Goal: Navigation & Orientation: Find specific page/section

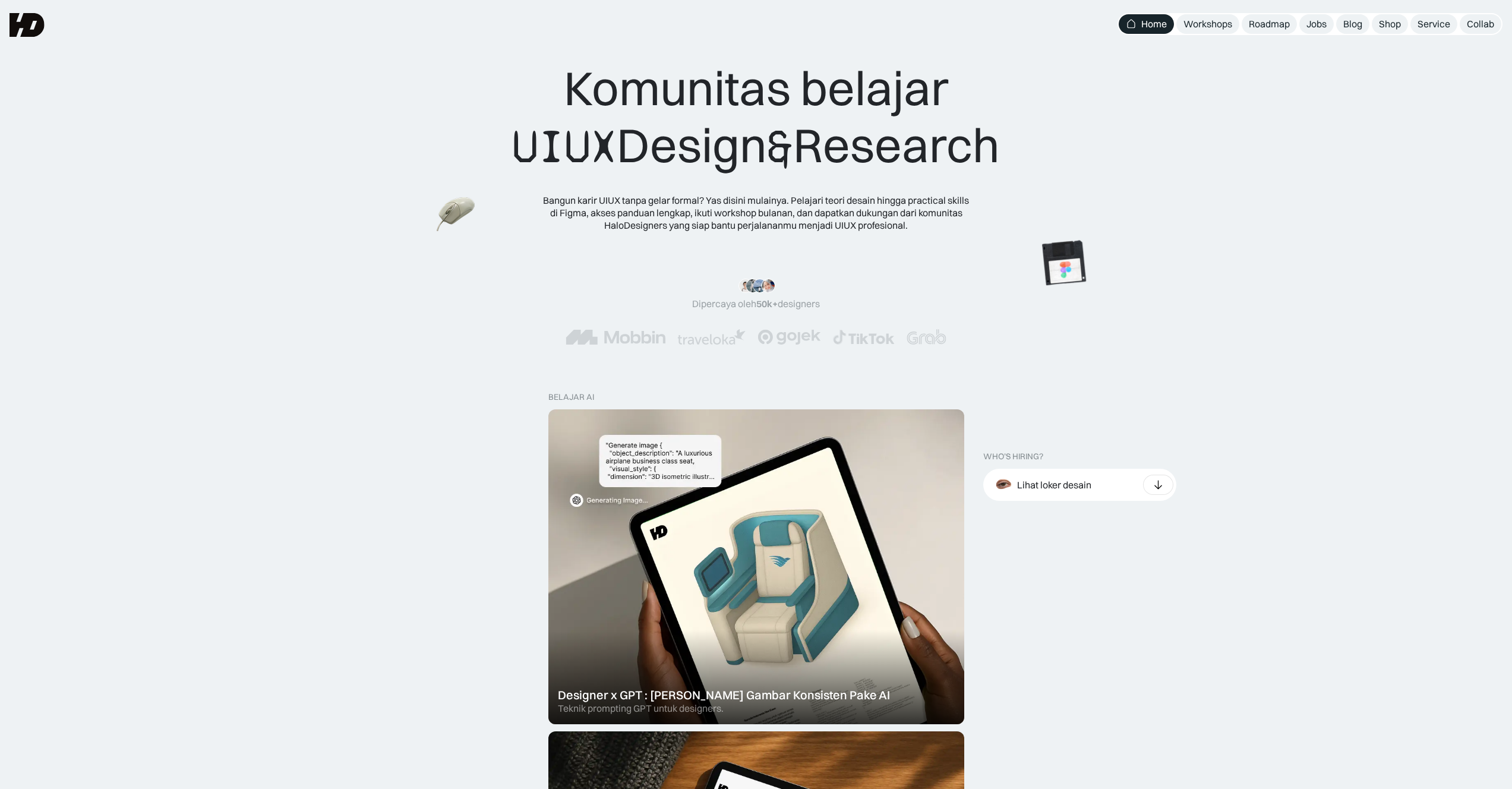
click at [761, 117] on div "Komunitas belajar UIUX Design & Research" at bounding box center [756, 117] width 488 height 116
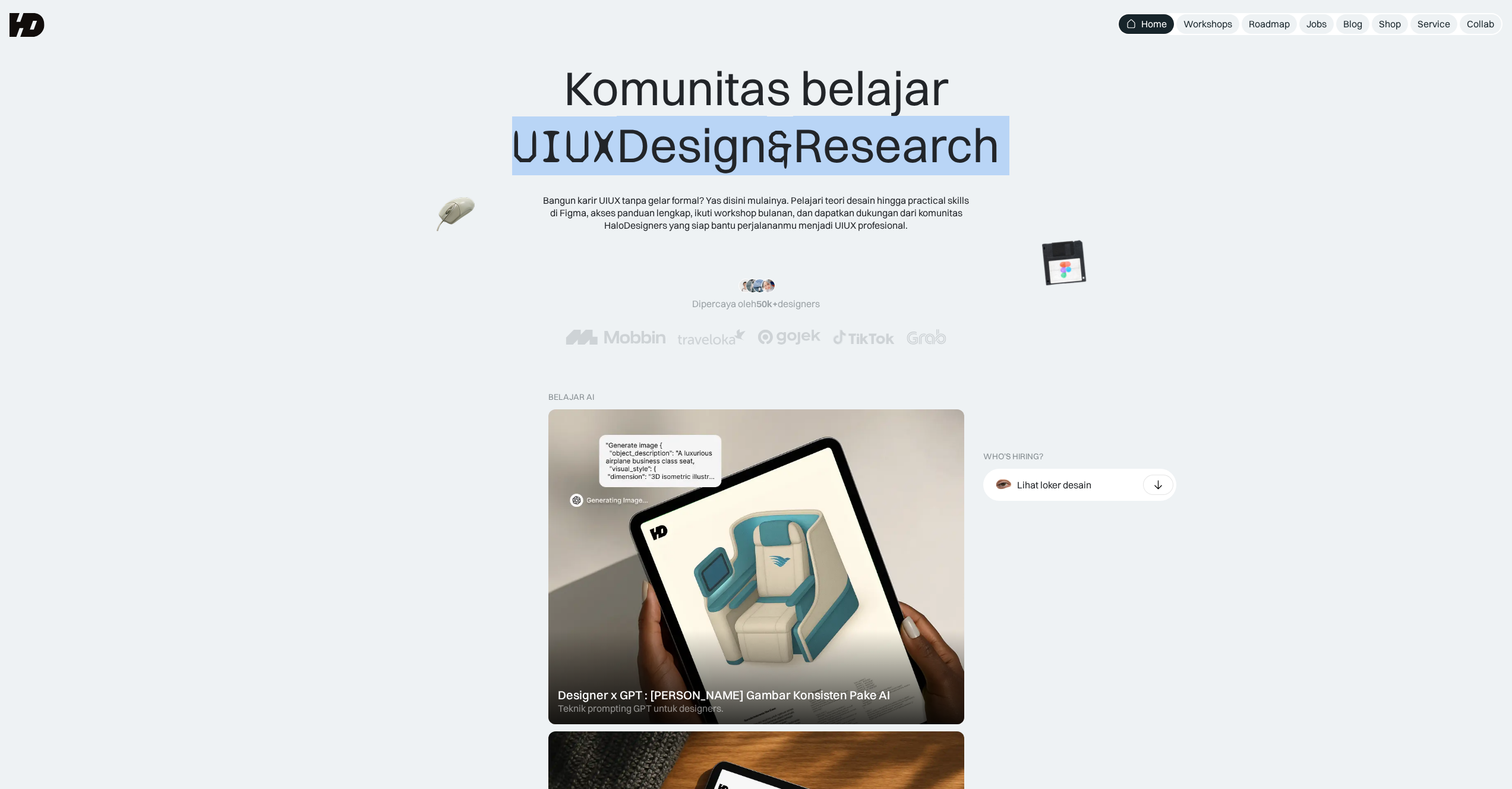
click at [761, 117] on div "Komunitas belajar UIUX Design & Research" at bounding box center [756, 117] width 488 height 116
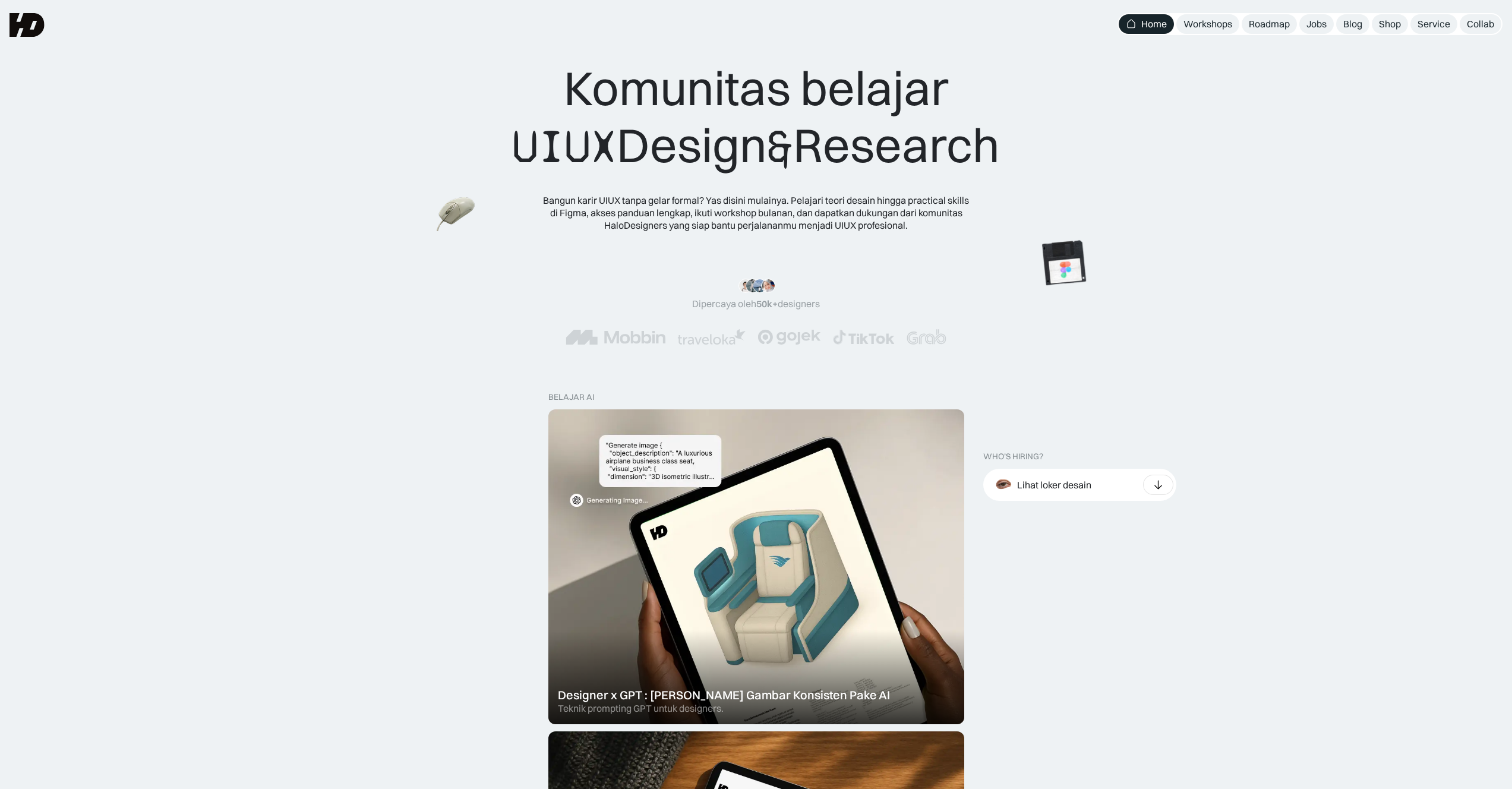
click at [850, 90] on div "Komunitas belajar UIUX Design & Research" at bounding box center [756, 117] width 488 height 116
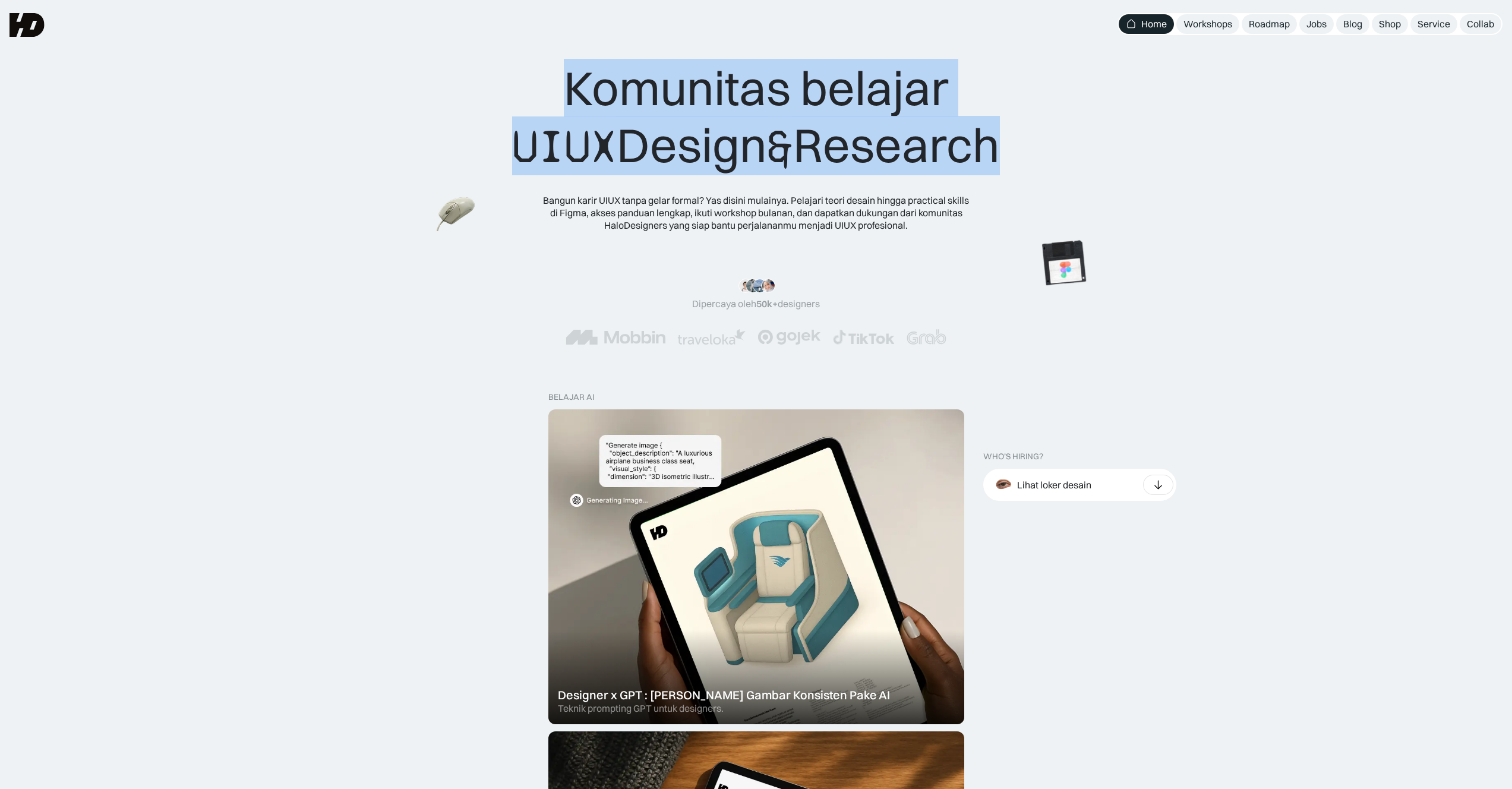
drag, startPoint x: 850, startPoint y: 90, endPoint x: 911, endPoint y: 205, distance: 130.2
click at [911, 205] on div "Komunitas belajar UIUX Design & Research Bangun karir UIUX tanpa gelar formal? …" at bounding box center [756, 145] width 488 height 172
click at [911, 205] on div "Bangun karir UIUX tanpa gelar formal? Yas disini mulainya. Pelajari teori desai…" at bounding box center [756, 212] width 428 height 37
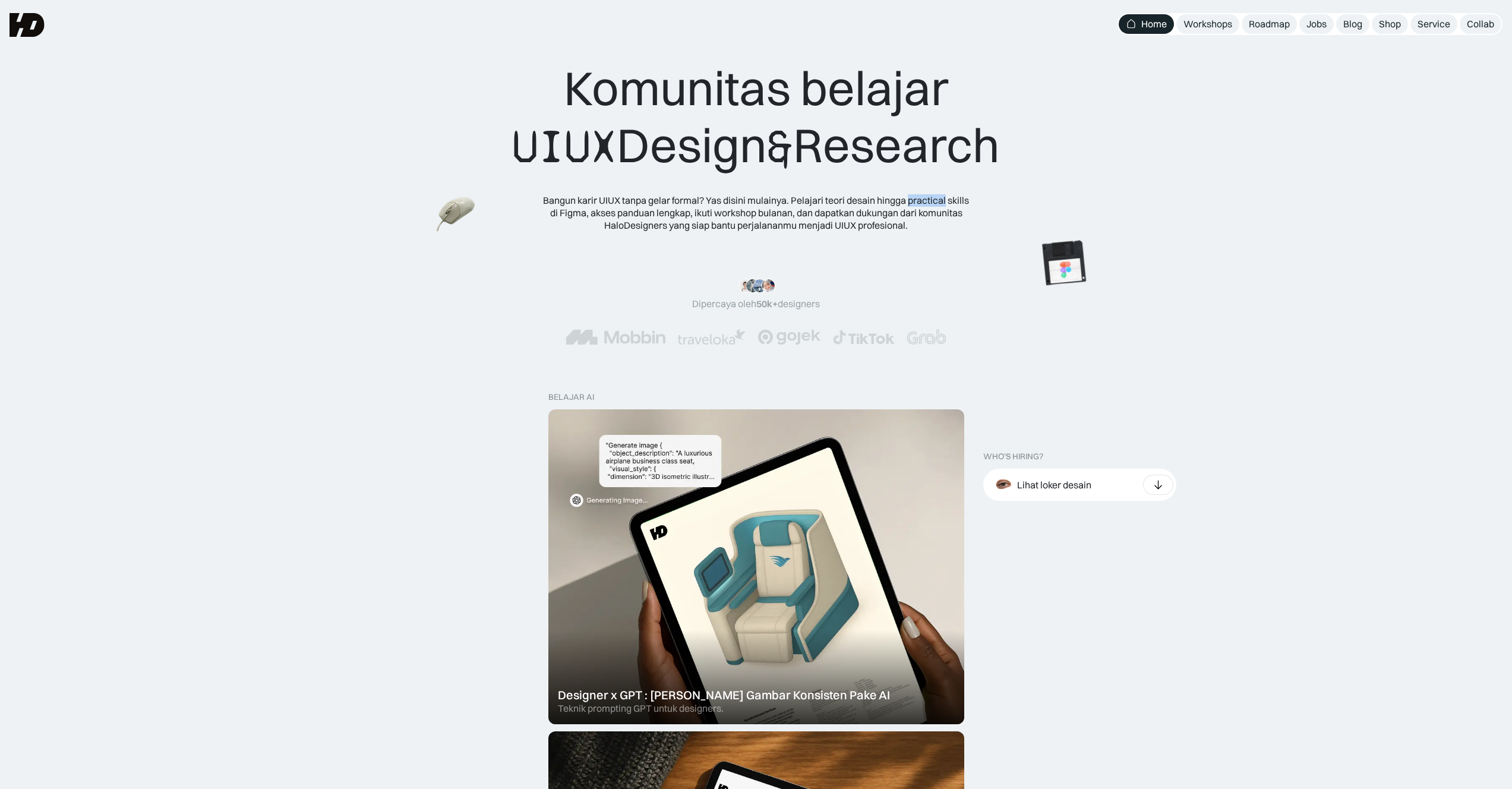
click at [911, 205] on div "Bangun karir UIUX tanpa gelar formal? Yas disini mulainya. Pelajari teori desai…" at bounding box center [756, 212] width 428 height 37
click at [1288, 30] on link "Roadmap" at bounding box center [1269, 24] width 55 height 19
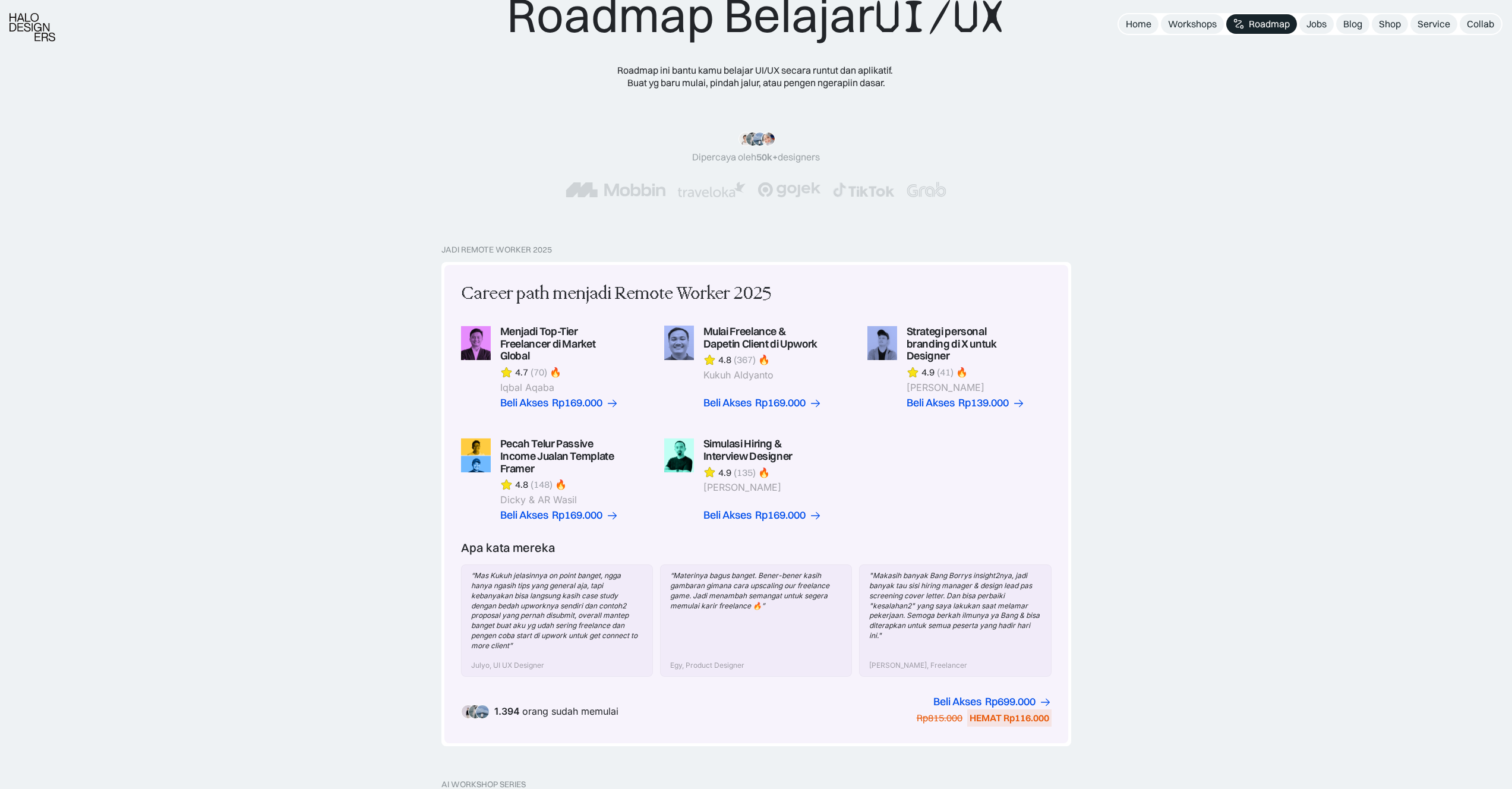
scroll to position [76, 0]
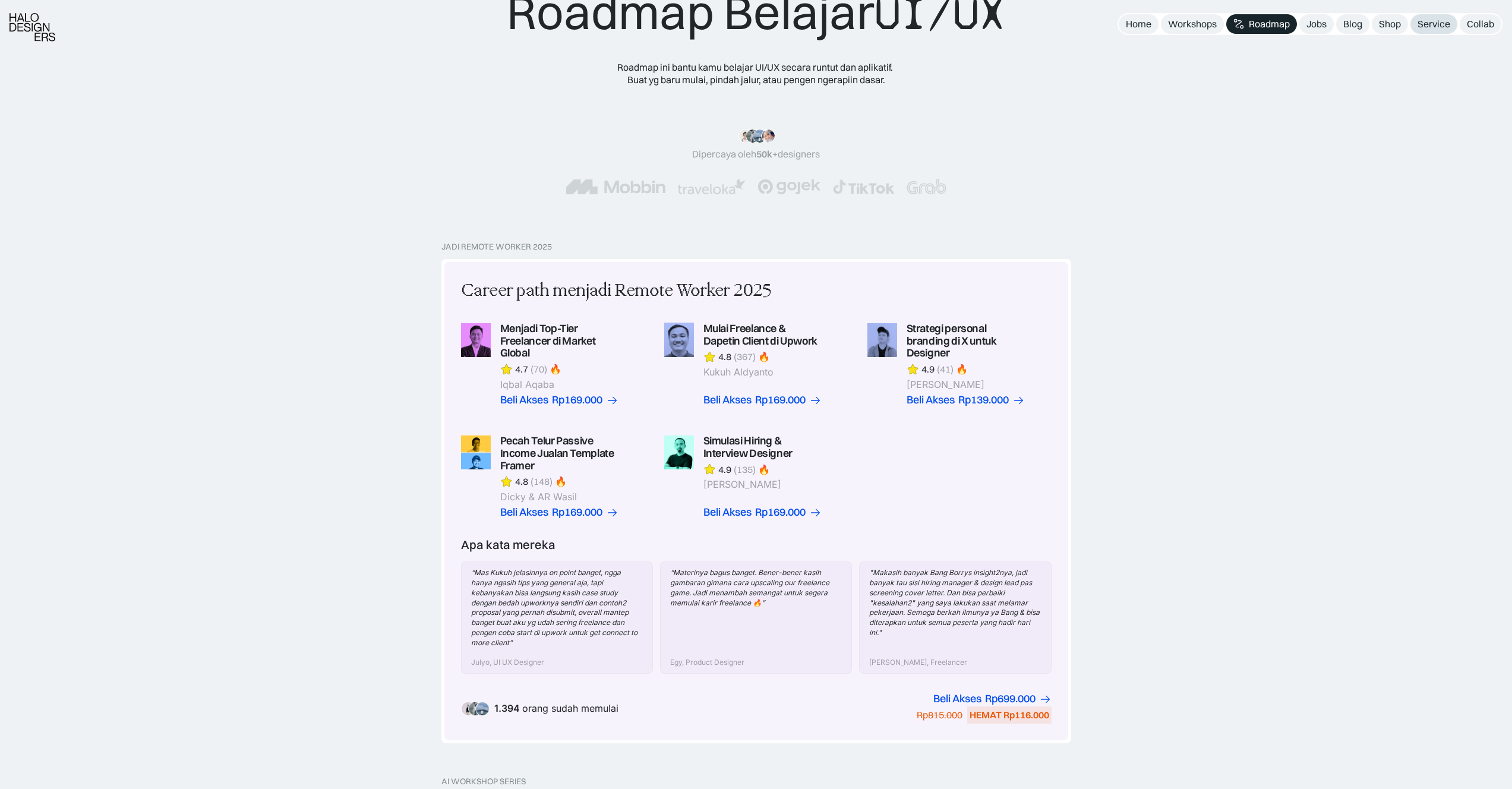
click at [1438, 19] on div "Service" at bounding box center [1434, 24] width 33 height 12
